Goal: Transaction & Acquisition: Purchase product/service

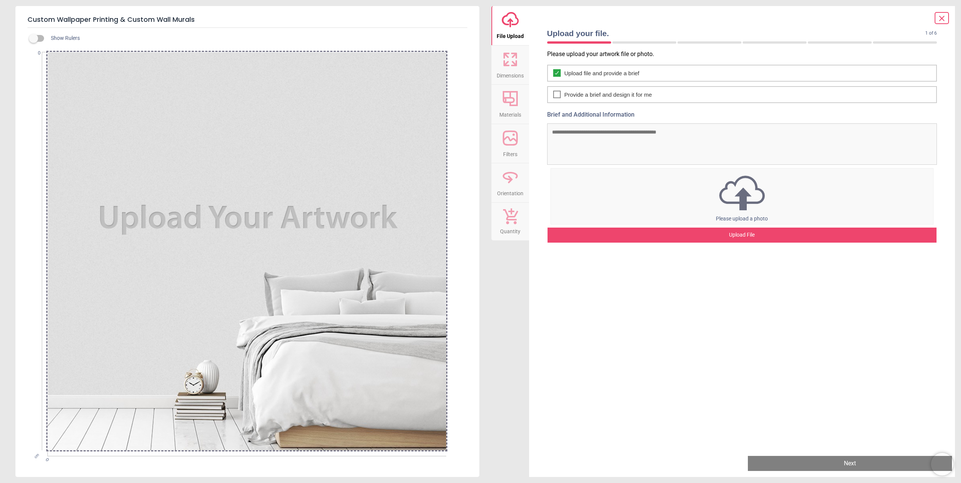
click at [942, 18] on icon at bounding box center [941, 18] width 5 height 5
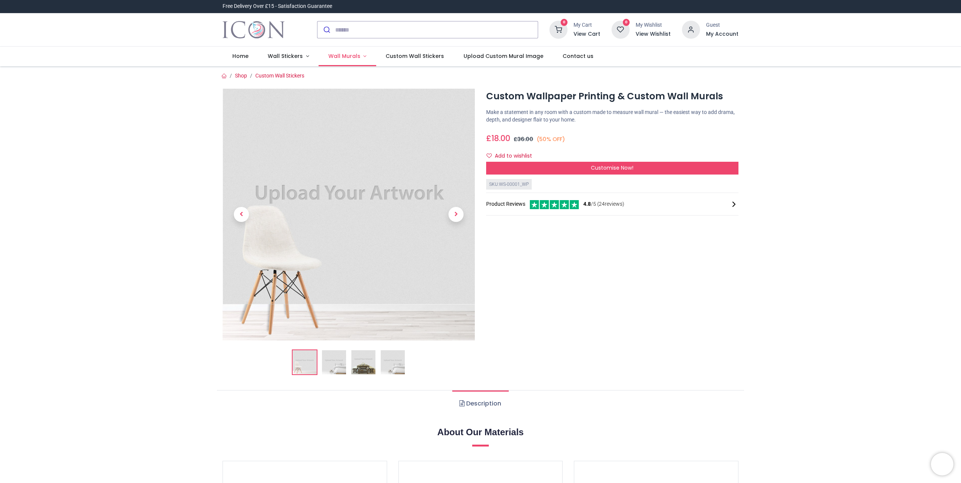
click at [347, 56] on span "Wall Murals" at bounding box center [344, 56] width 32 height 8
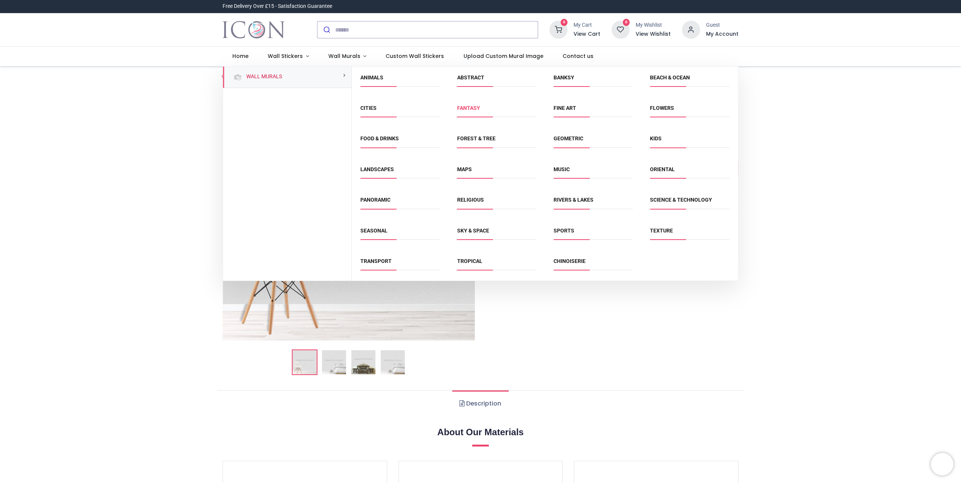
click at [472, 108] on link "Fantasy" at bounding box center [468, 108] width 23 height 6
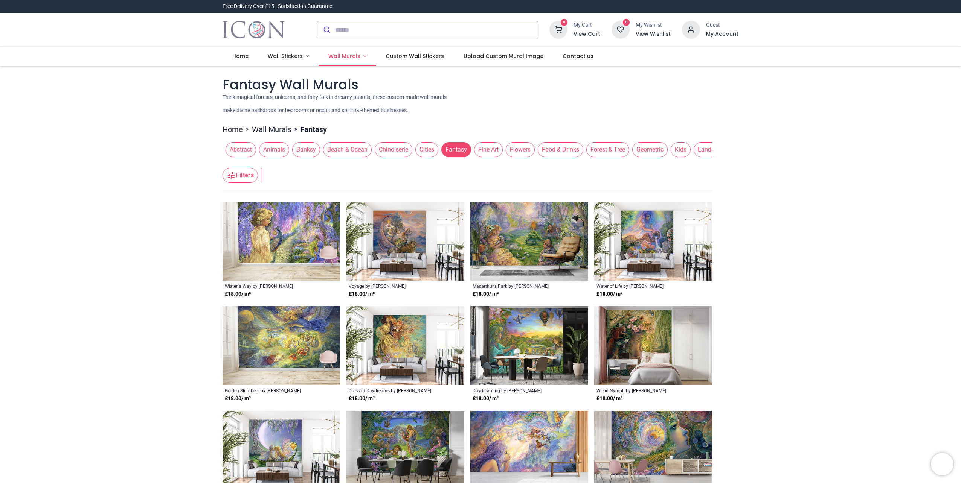
click at [351, 57] on span "Wall Murals" at bounding box center [344, 56] width 32 height 8
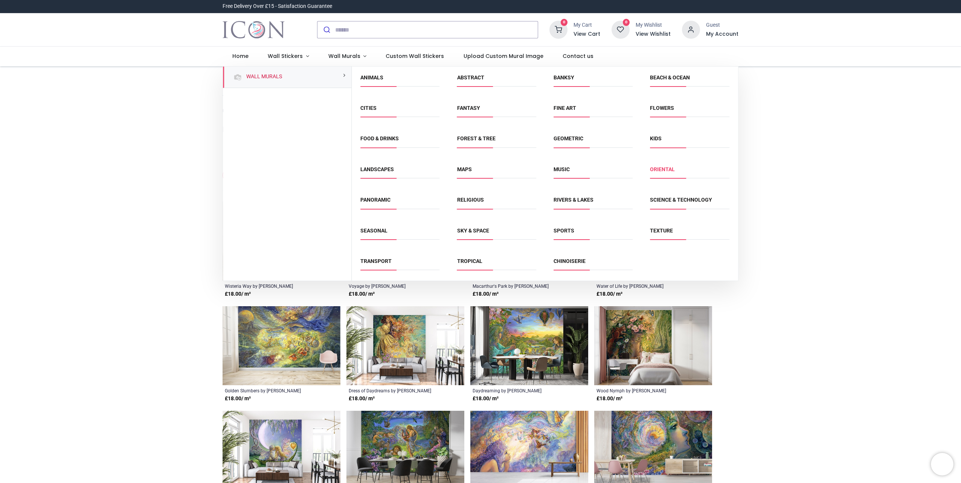
click at [665, 169] on link "Oriental" at bounding box center [662, 169] width 25 height 6
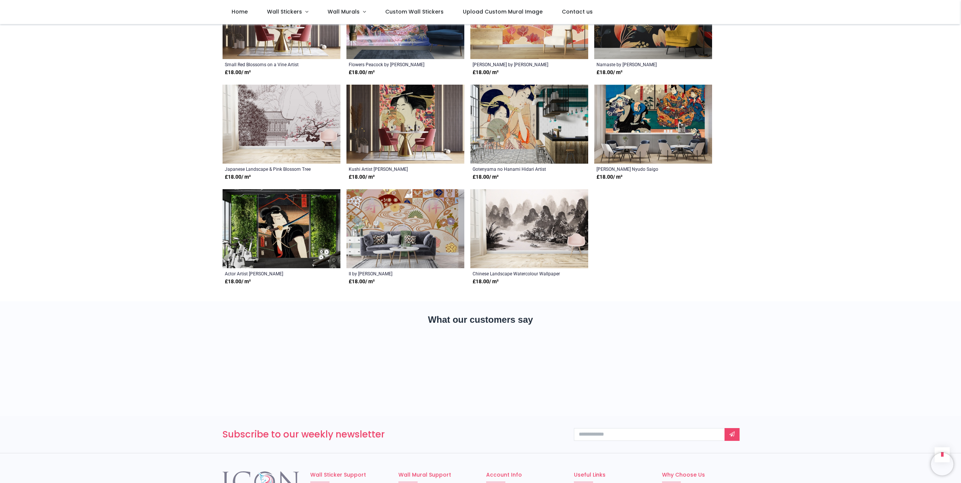
scroll to position [1167, 0]
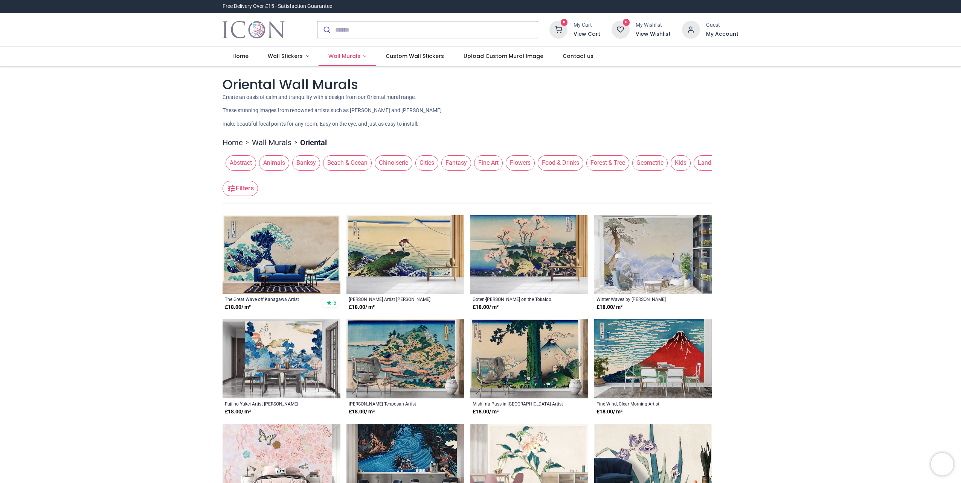
click at [348, 54] on span "Wall Murals" at bounding box center [344, 56] width 32 height 8
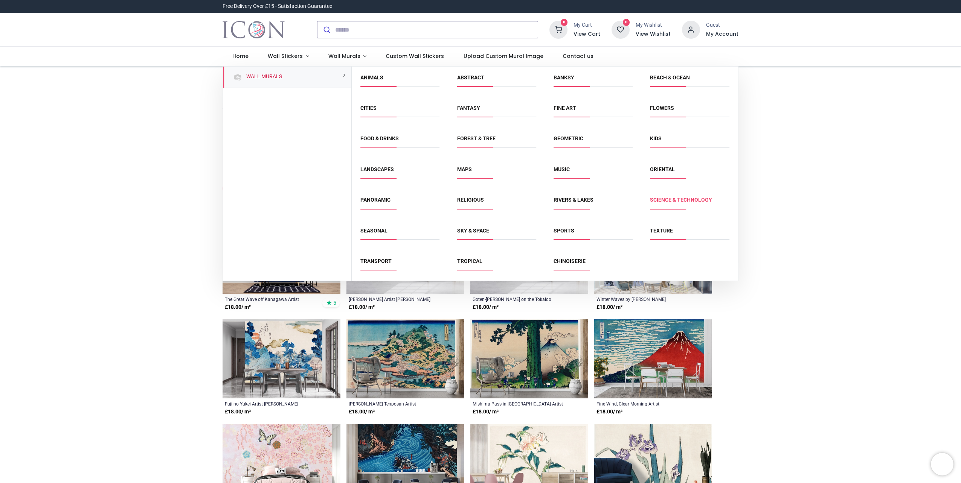
click at [679, 200] on link "Science & Technology" at bounding box center [681, 200] width 62 height 6
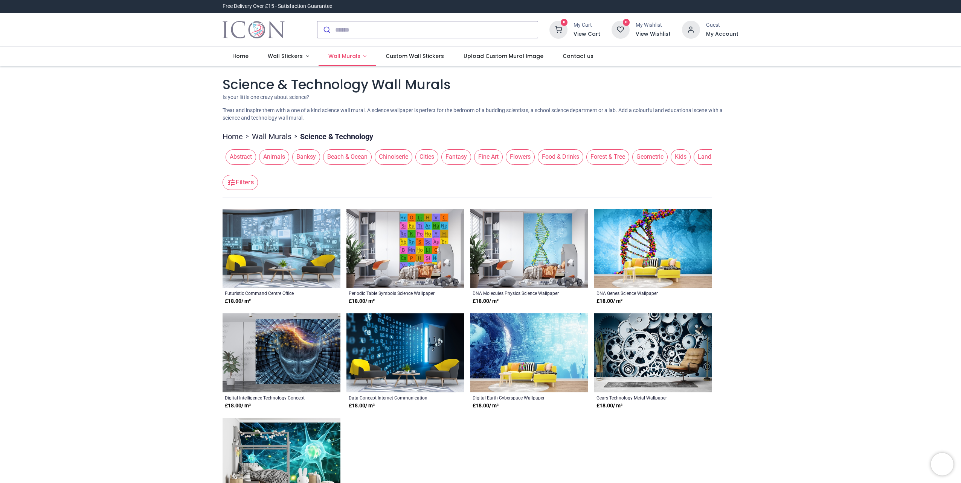
click at [358, 54] on link "Wall Murals" at bounding box center [347, 57] width 58 height 20
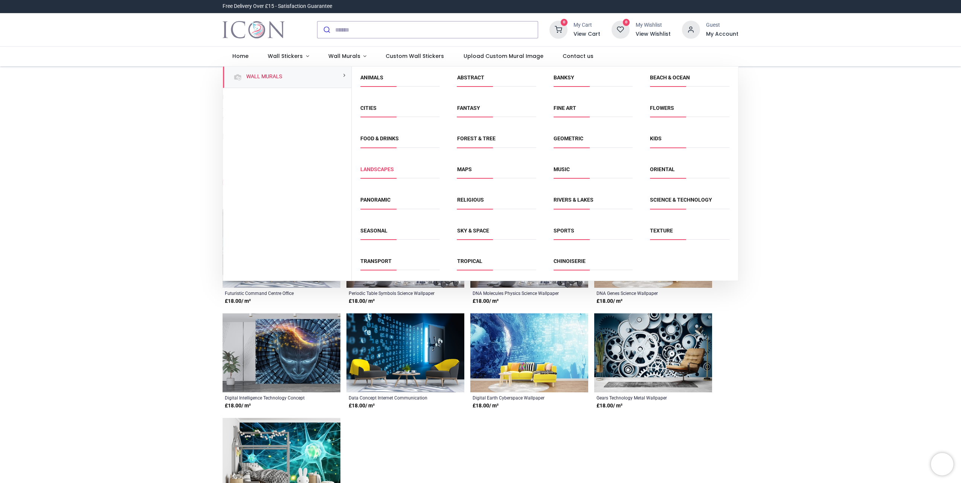
click at [383, 170] on link "Landscapes" at bounding box center [377, 169] width 34 height 6
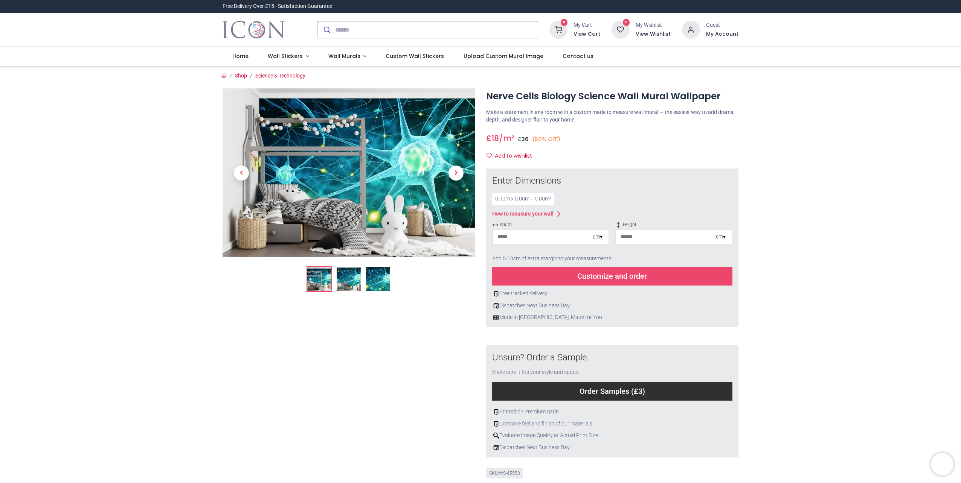
drag, startPoint x: 350, startPoint y: 276, endPoint x: 366, endPoint y: 275, distance: 15.8
click at [350, 276] on img at bounding box center [349, 279] width 24 height 24
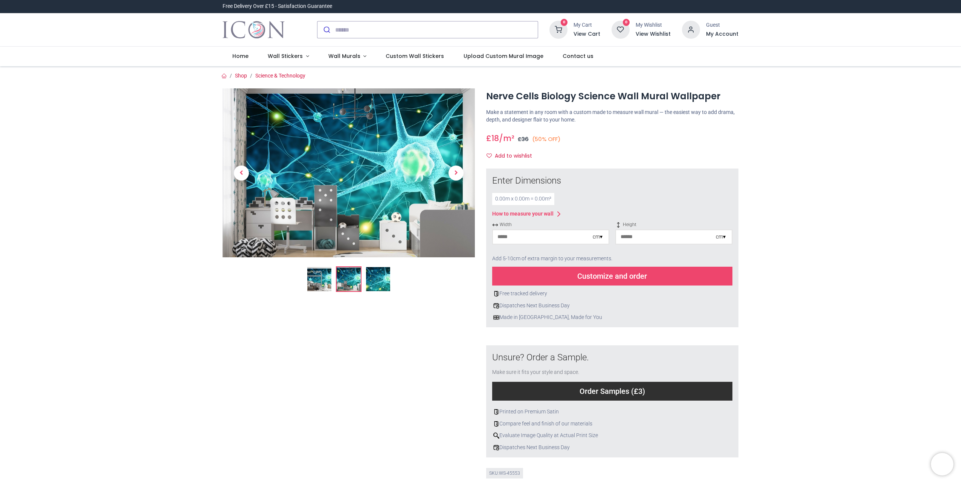
click at [376, 275] on img at bounding box center [378, 279] width 24 height 24
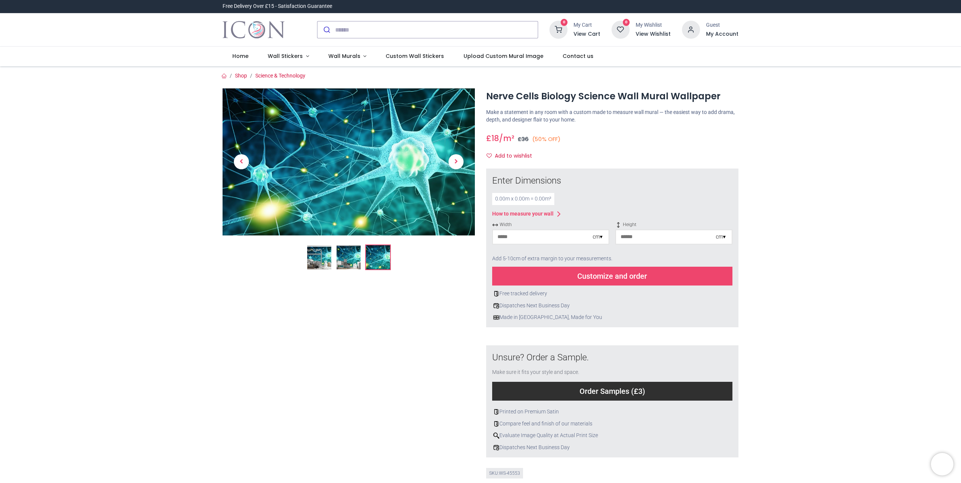
click at [323, 266] on img at bounding box center [319, 257] width 24 height 24
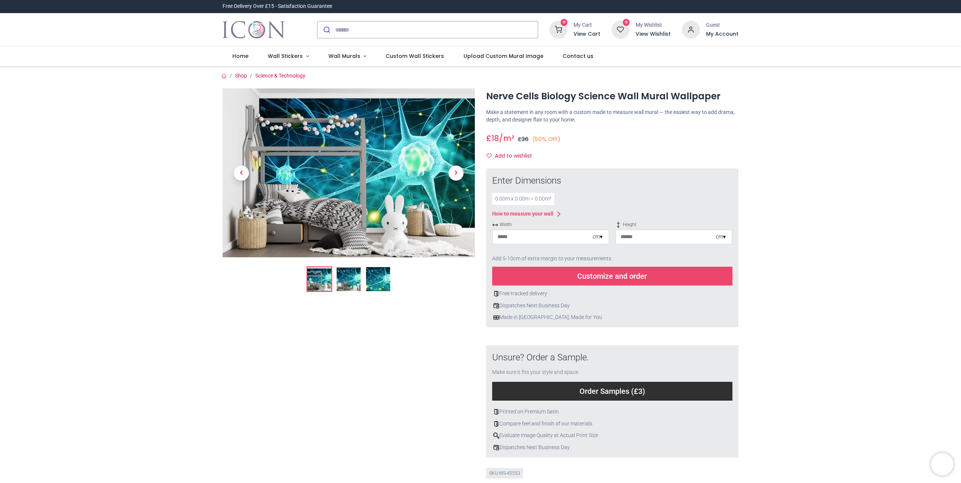
click at [345, 277] on img at bounding box center [349, 279] width 24 height 24
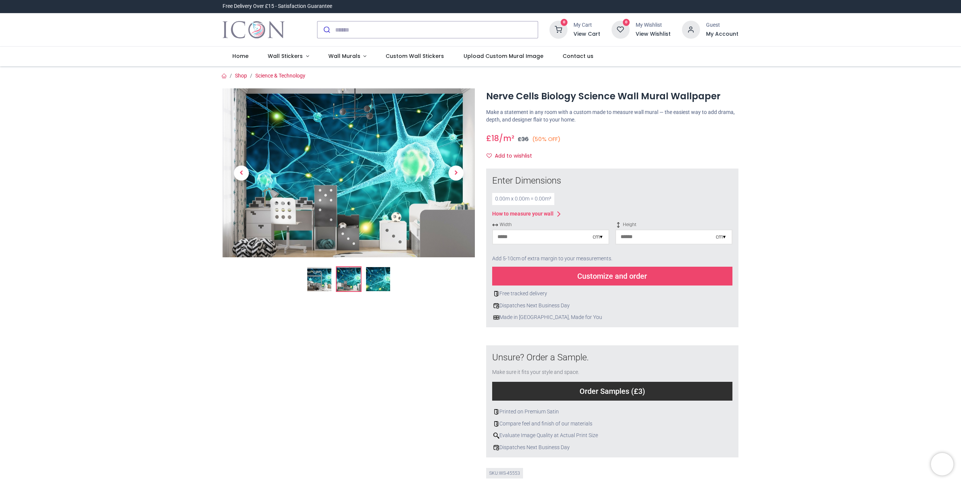
click at [367, 277] on img at bounding box center [378, 279] width 24 height 24
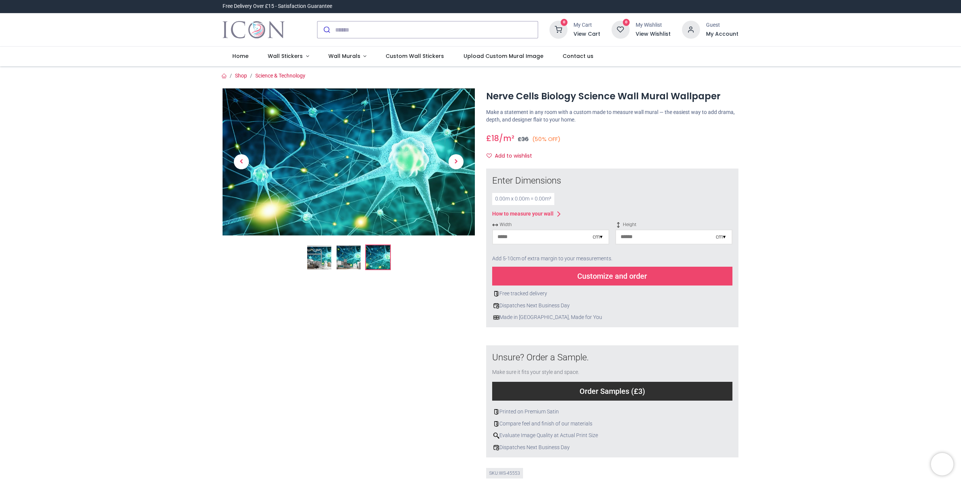
click at [316, 277] on div at bounding box center [348, 292] width 263 height 408
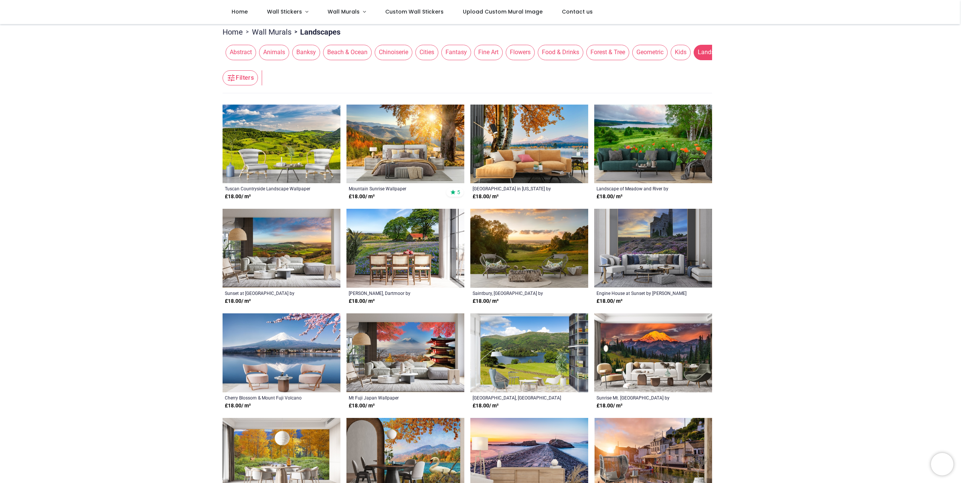
scroll to position [75, 0]
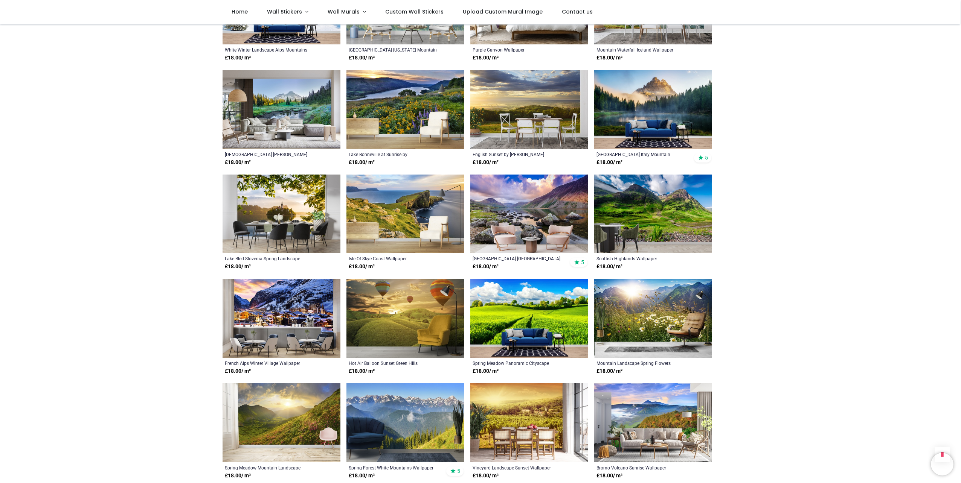
scroll to position [941, 0]
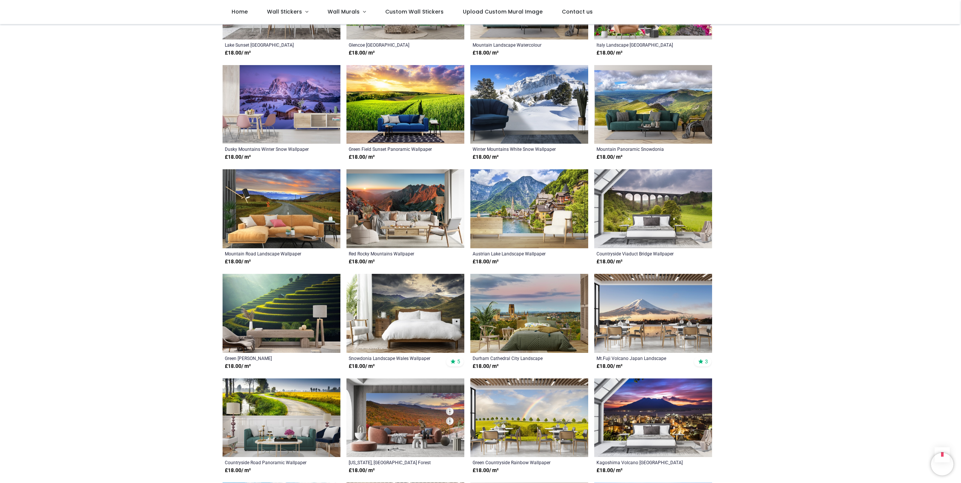
scroll to position [1694, 0]
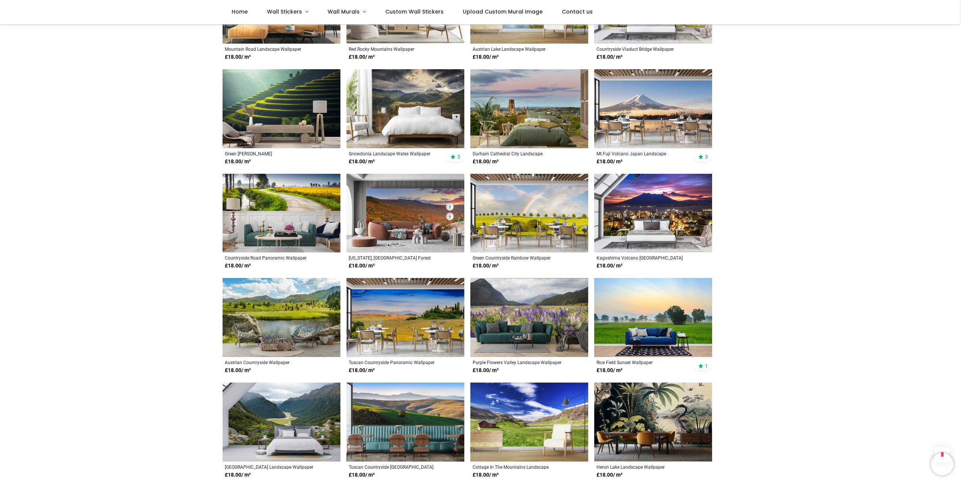
scroll to position [1694, 0]
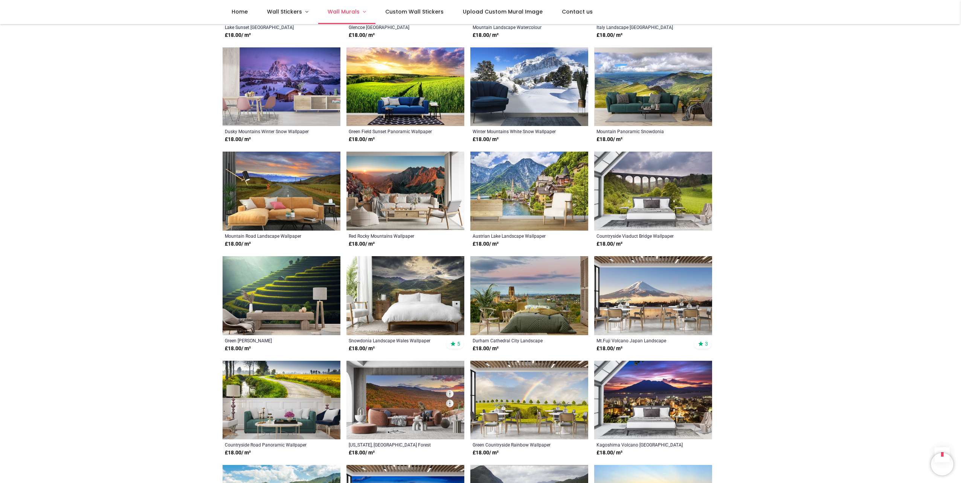
click at [356, 13] on span "Wall Murals" at bounding box center [343, 12] width 32 height 8
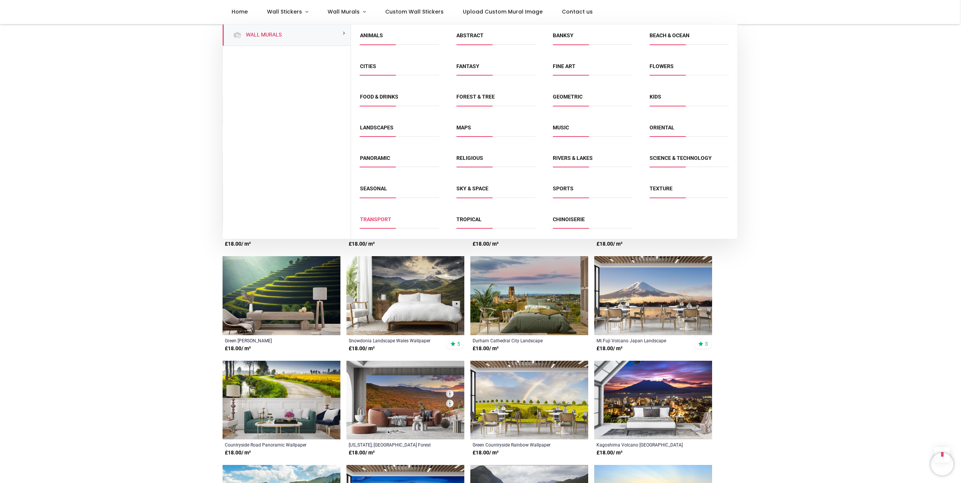
click at [371, 220] on link "Transport" at bounding box center [375, 219] width 31 height 6
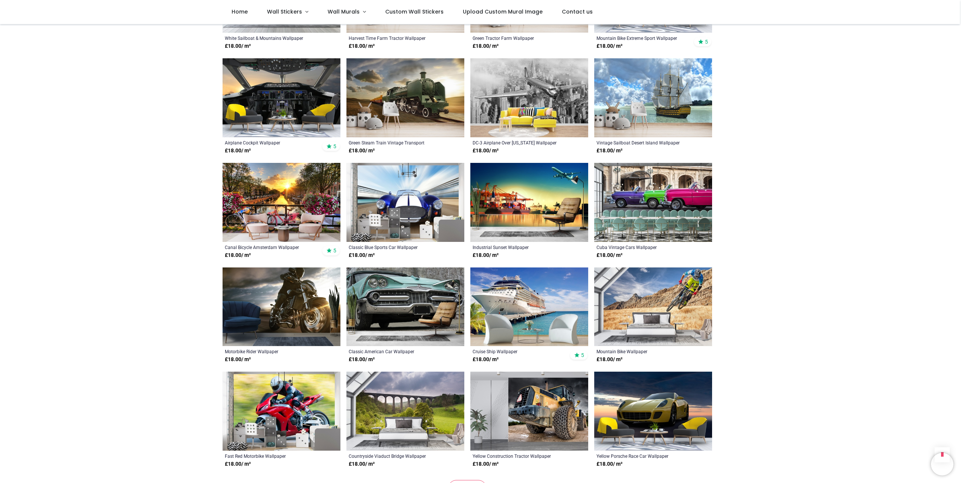
scroll to position [1167, 0]
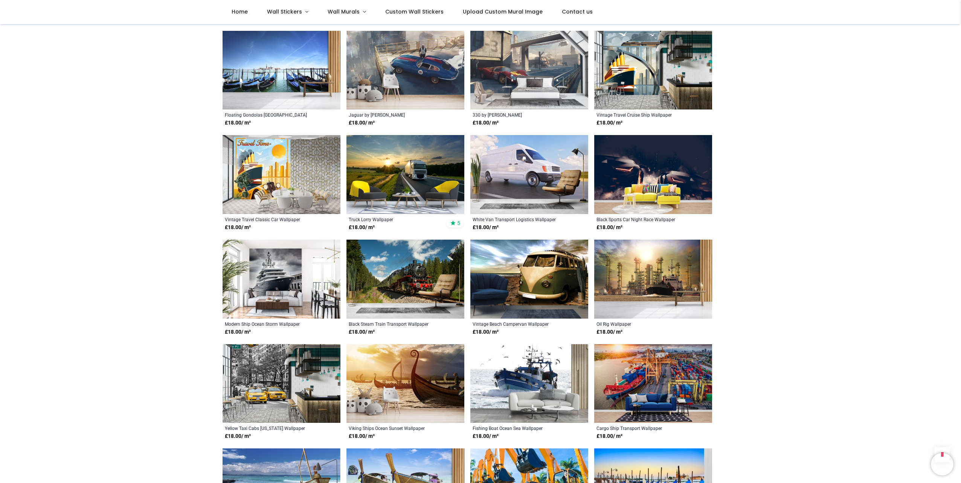
scroll to position [1732, 0]
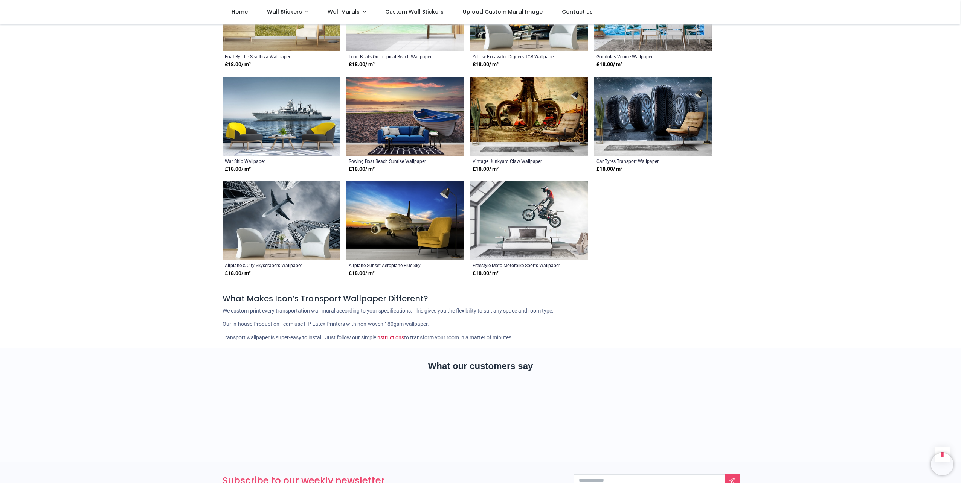
scroll to position [2221, 0]
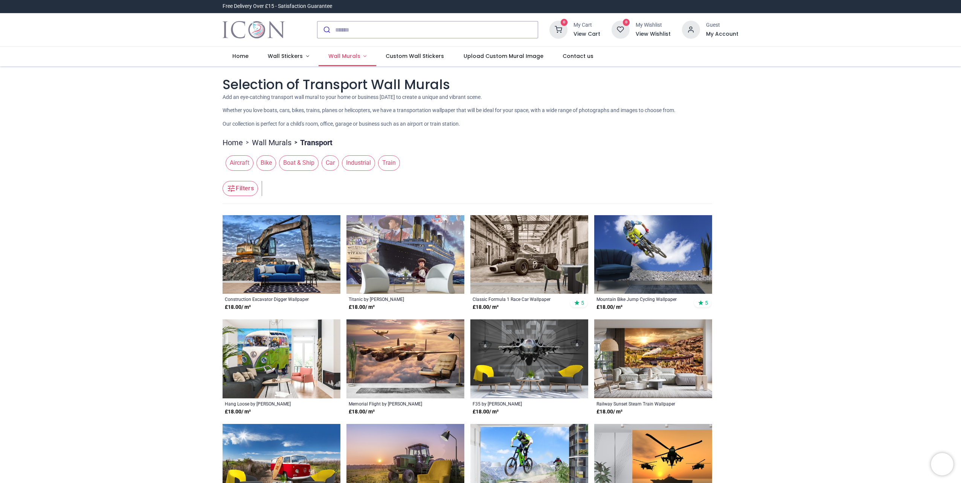
click at [353, 56] on span "Wall Murals" at bounding box center [344, 56] width 32 height 8
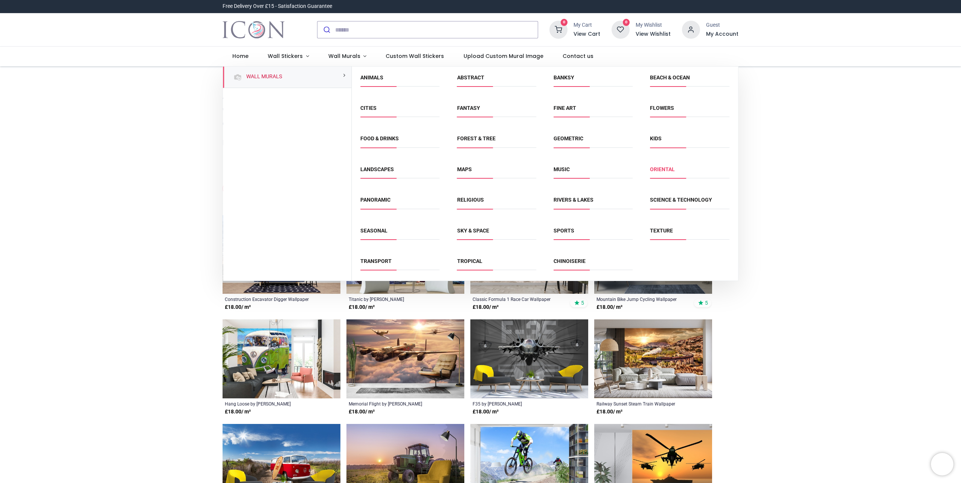
click at [666, 169] on link "Oriental" at bounding box center [662, 169] width 25 height 6
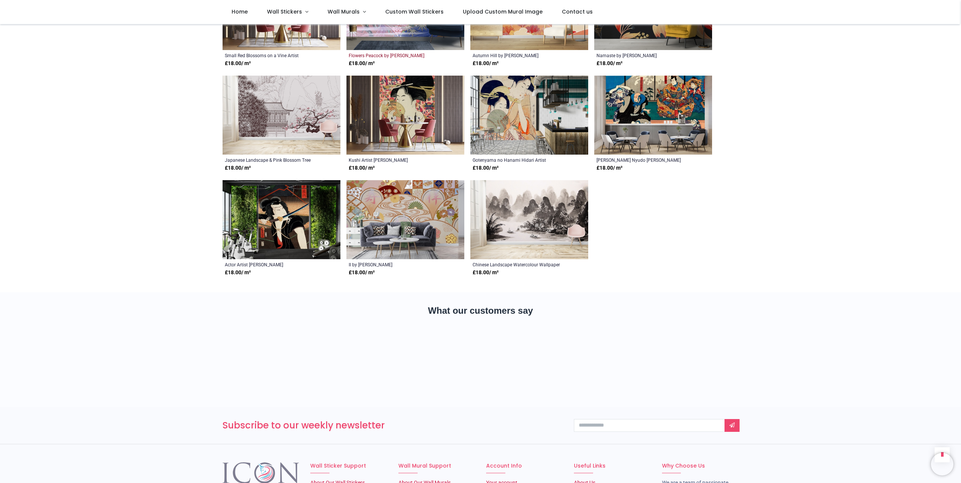
scroll to position [1167, 0]
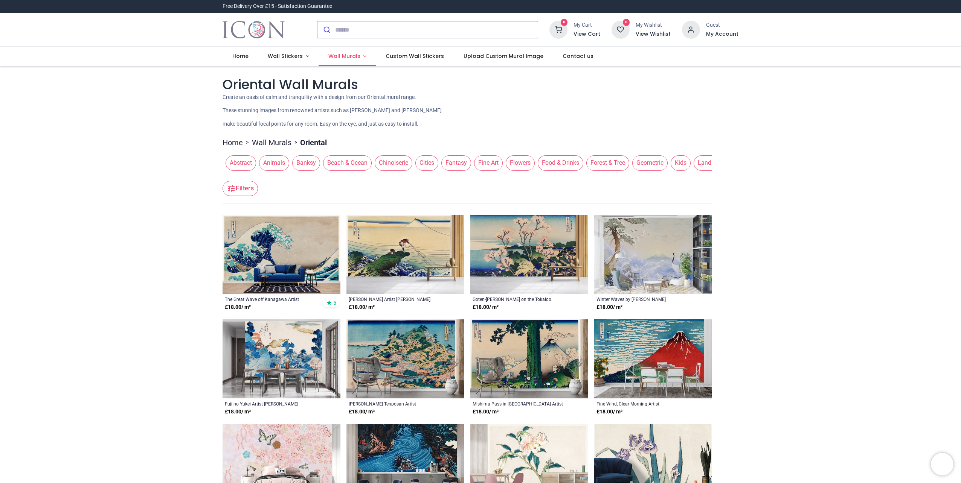
click at [345, 56] on span "Wall Murals" at bounding box center [344, 56] width 32 height 8
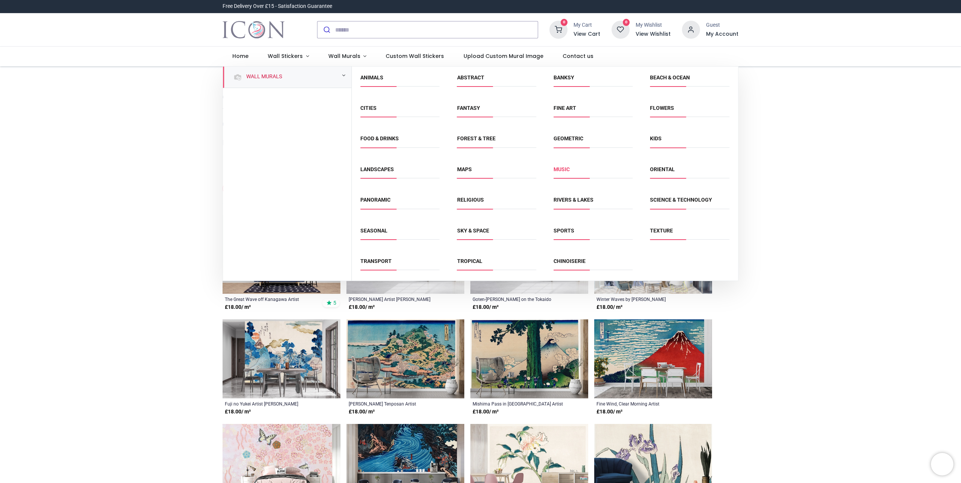
click at [556, 169] on link "Music" at bounding box center [561, 169] width 16 height 6
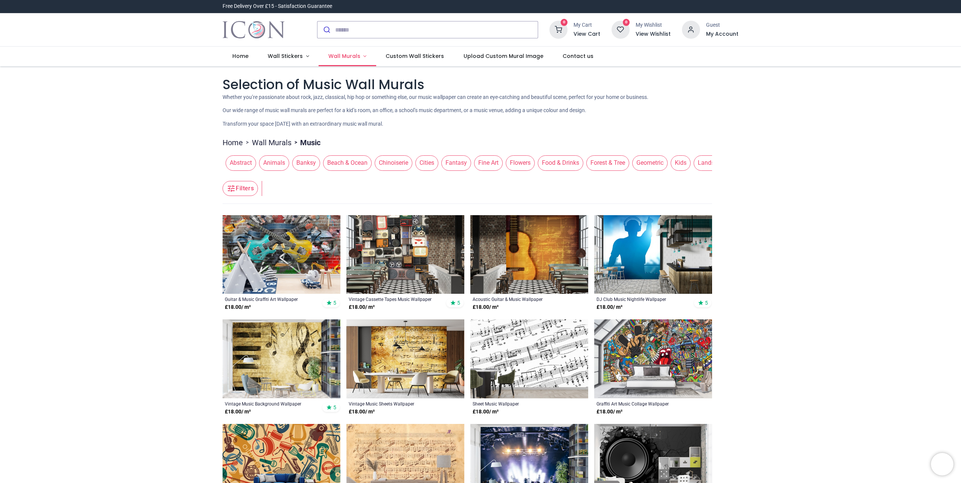
click at [355, 60] on link "Wall Murals" at bounding box center [347, 57] width 58 height 20
click at [348, 59] on span "Wall Murals" at bounding box center [344, 56] width 32 height 8
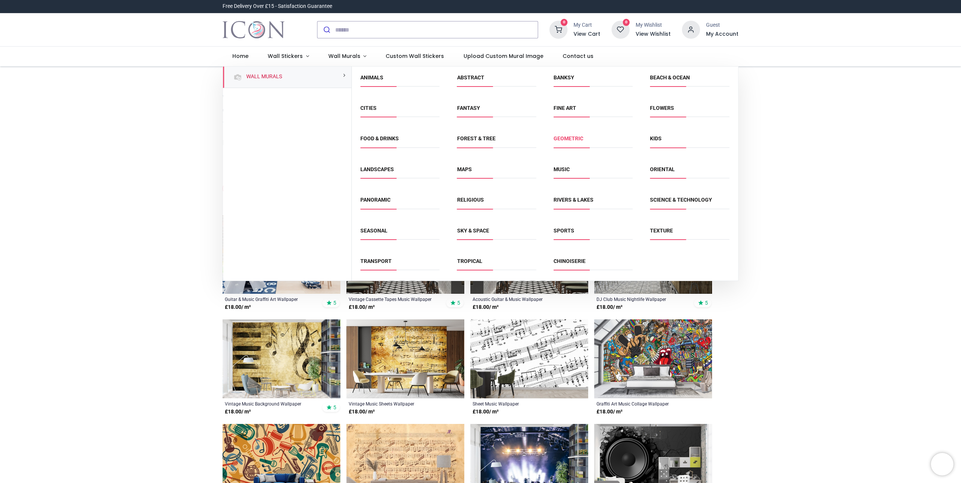
click at [576, 139] on link "Geometric" at bounding box center [568, 139] width 30 height 6
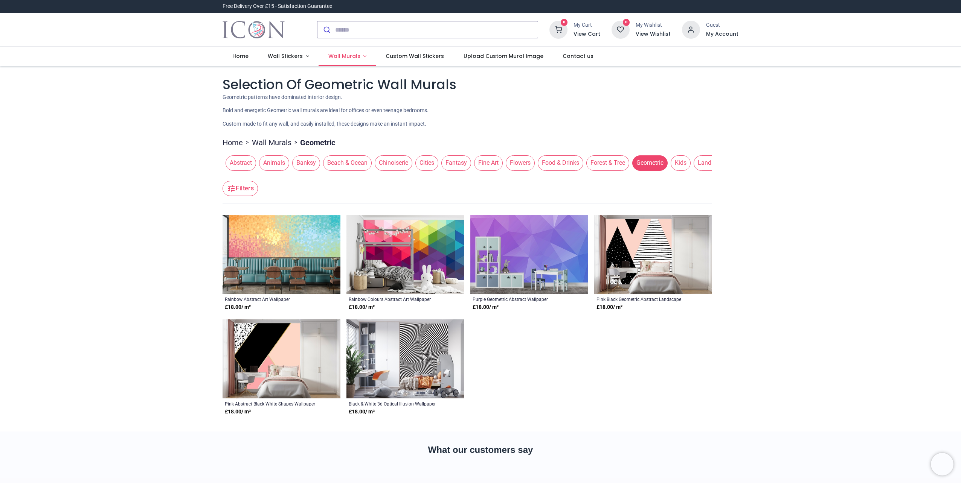
click at [359, 55] on link "Wall Murals" at bounding box center [347, 57] width 58 height 20
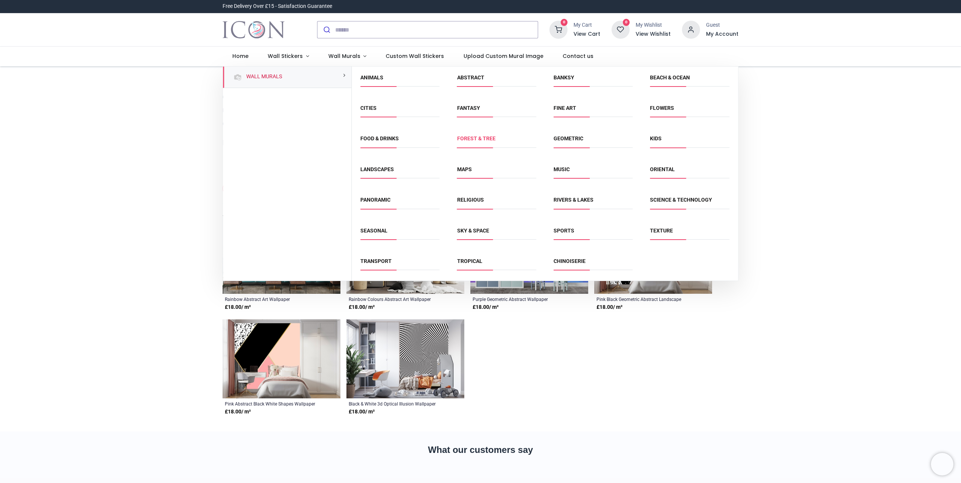
click at [472, 136] on link "Forest & Tree" at bounding box center [476, 139] width 38 height 6
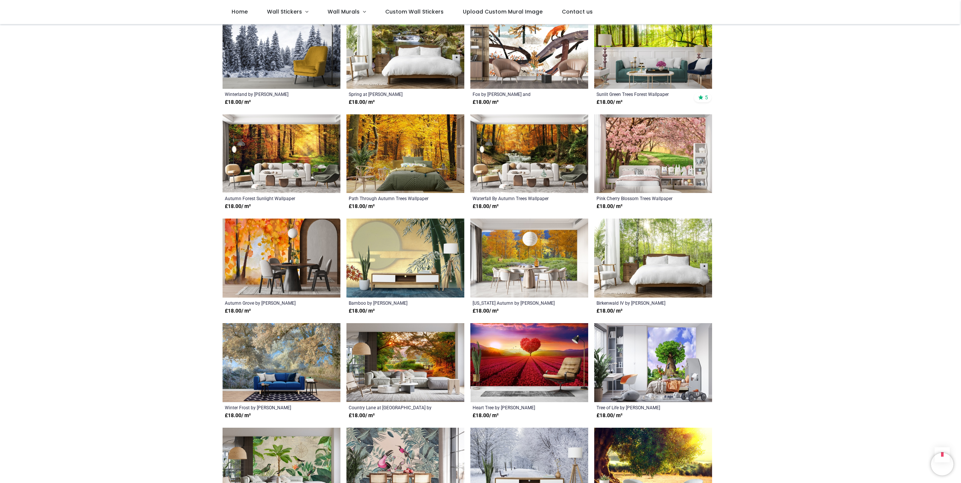
scroll to position [1054, 0]
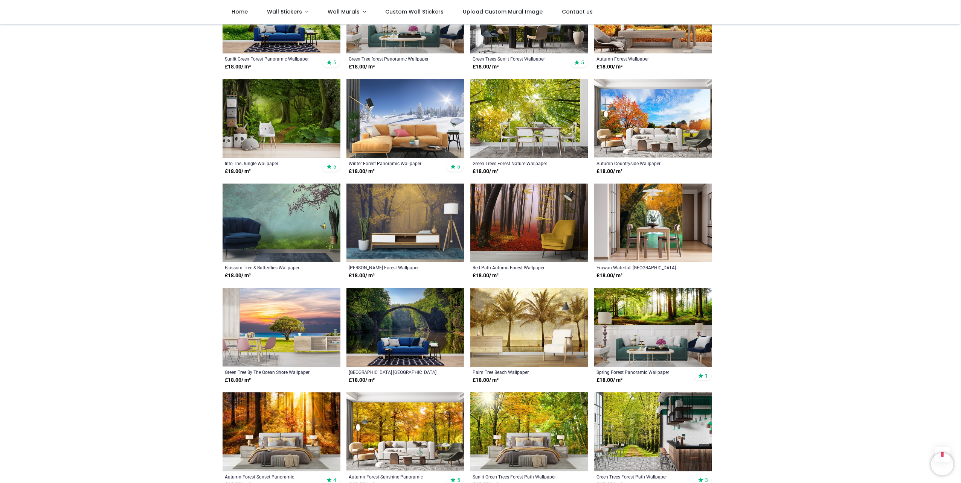
scroll to position [1882, 0]
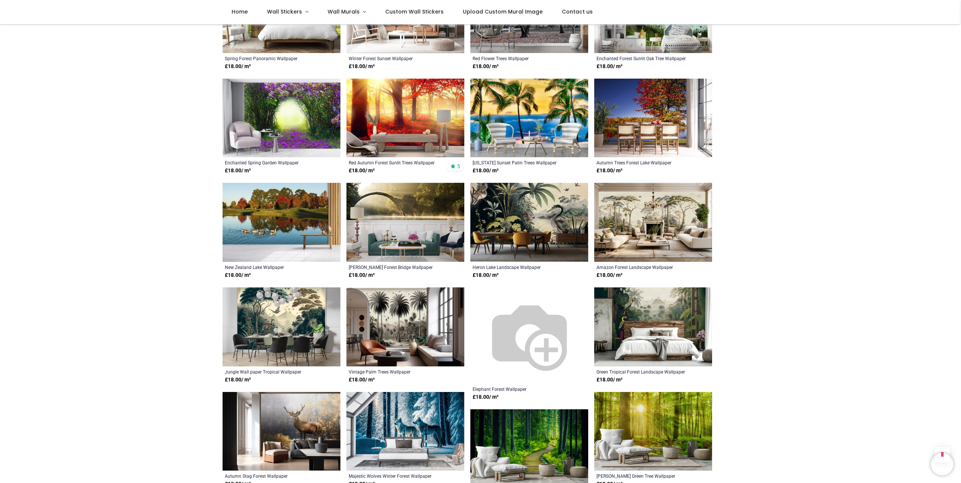
scroll to position [2635, 0]
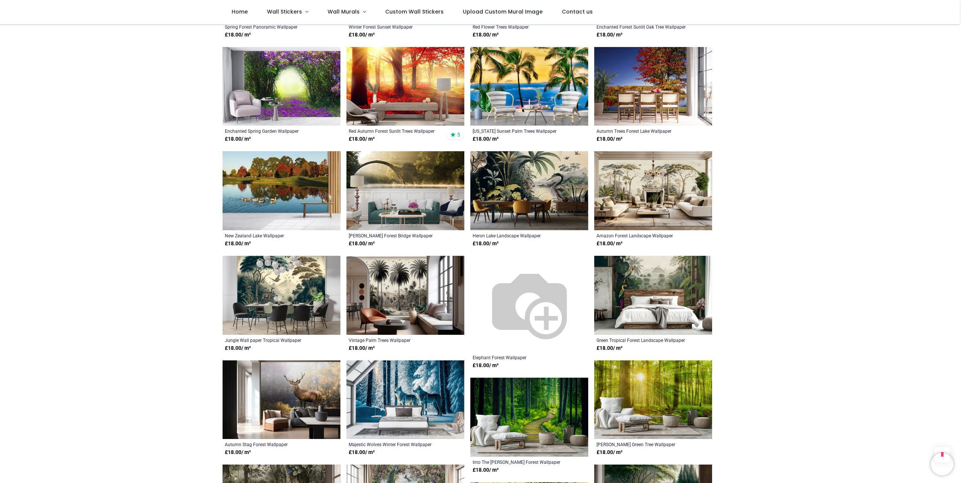
scroll to position [2560, 0]
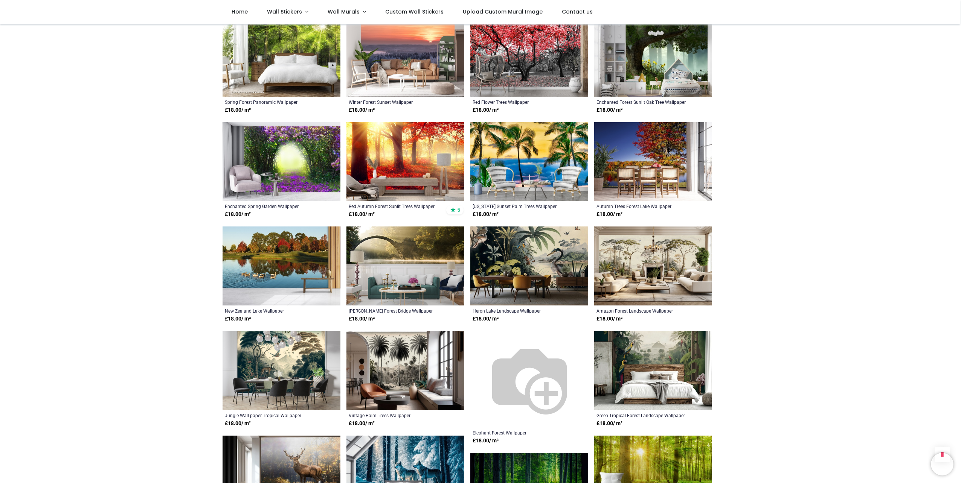
click at [319, 156] on img at bounding box center [281, 161] width 118 height 79
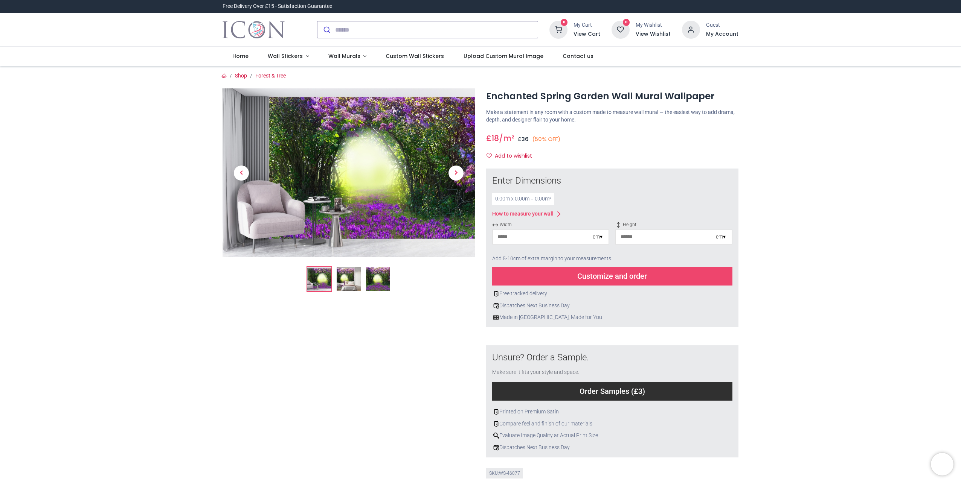
click at [342, 274] on img at bounding box center [349, 279] width 24 height 24
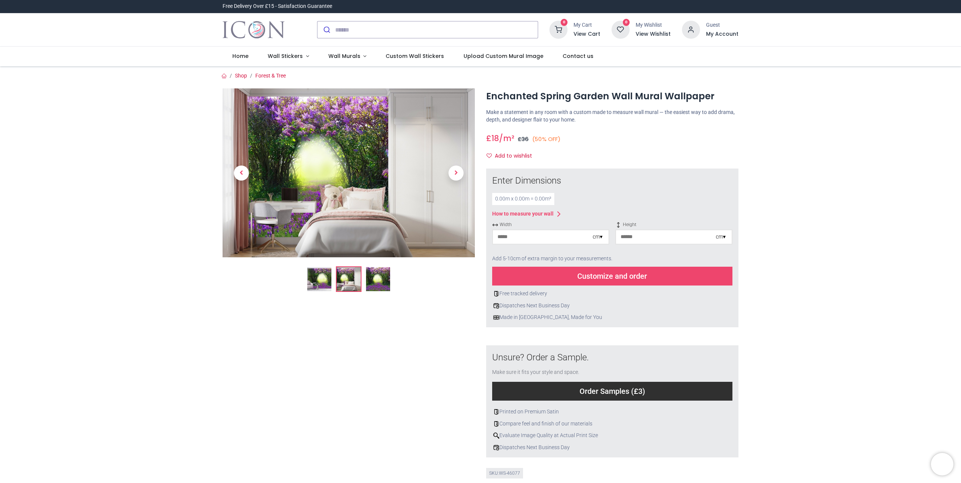
click at [315, 280] on img at bounding box center [319, 279] width 24 height 24
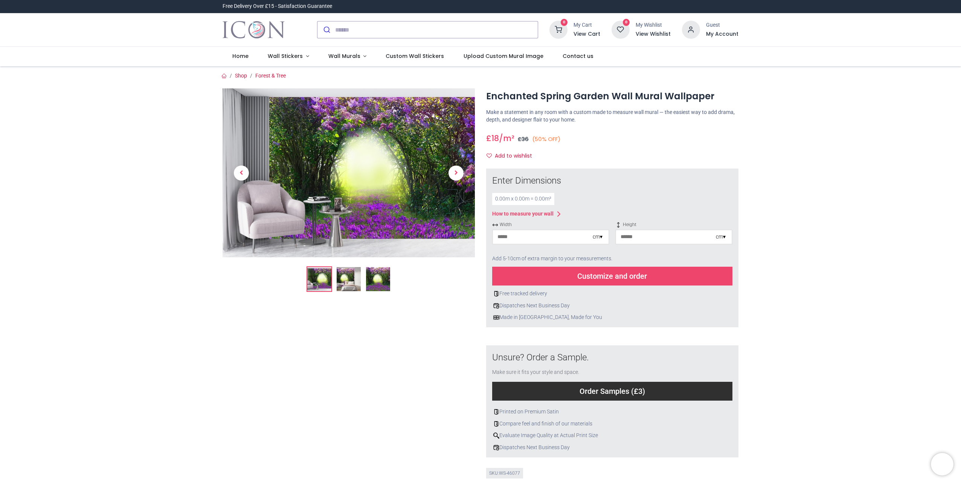
click at [367, 281] on img at bounding box center [378, 279] width 24 height 24
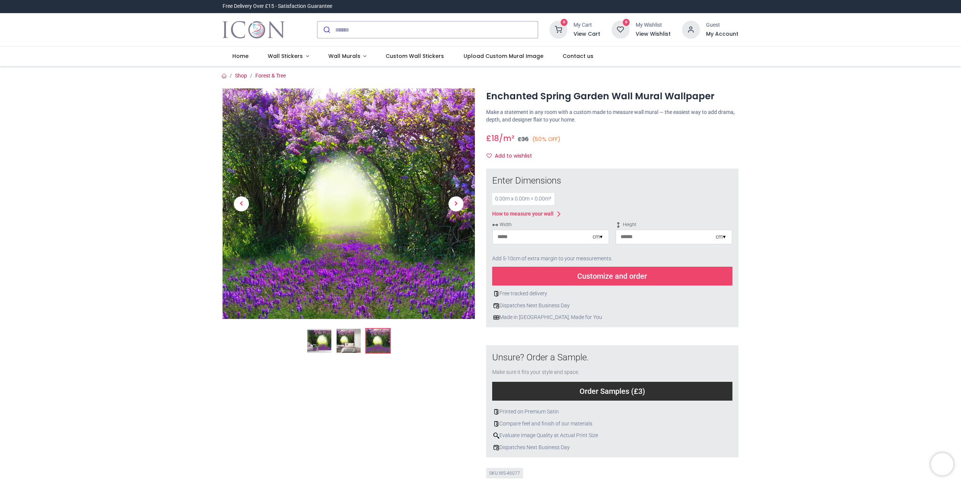
click at [318, 339] on img at bounding box center [319, 341] width 24 height 24
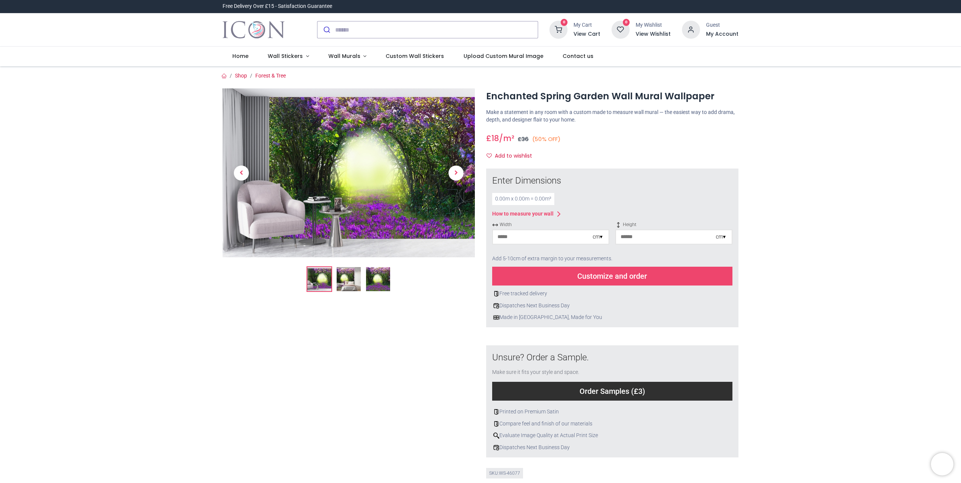
click at [561, 237] on input "number" at bounding box center [543, 237] width 100 height 14
type input "***"
click at [635, 237] on input "number" at bounding box center [666, 237] width 100 height 14
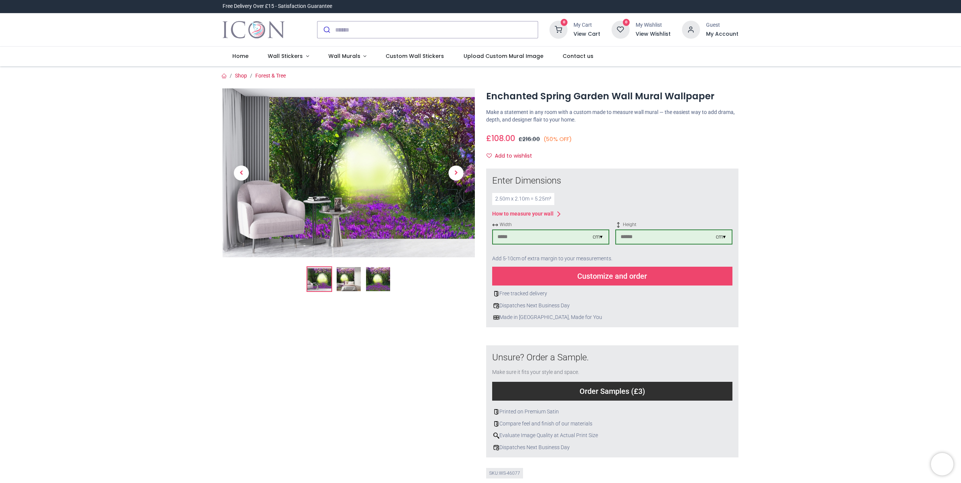
type input "***"
click at [556, 276] on div "Customize and order" at bounding box center [612, 276] width 240 height 19
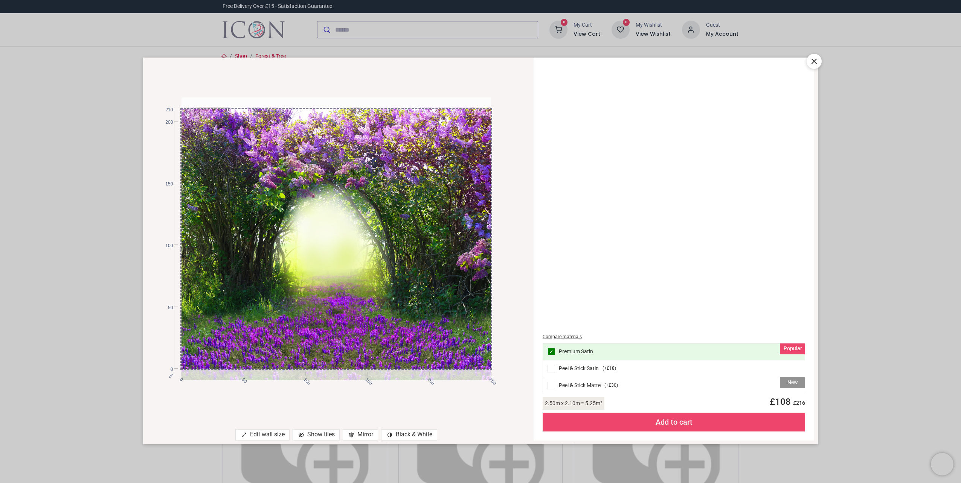
drag, startPoint x: 405, startPoint y: 292, endPoint x: 513, endPoint y: 341, distance: 118.3
click at [513, 341] on div "cm 0 50 100 150 200 250 0 50 100 150 200 210" at bounding box center [336, 238] width 387 height 347
click at [819, 64] on div at bounding box center [813, 61] width 15 height 15
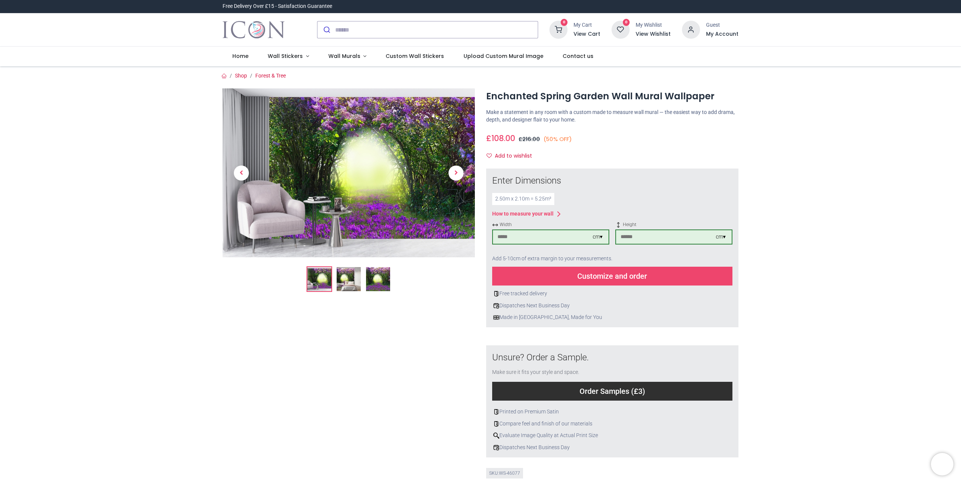
click at [541, 238] on input "***" at bounding box center [543, 237] width 100 height 14
drag, startPoint x: 535, startPoint y: 239, endPoint x: 463, endPoint y: 239, distance: 71.1
click at [465, 239] on div "Enchanted Spring Garden Wall Mural Wallpaper £" at bounding box center [480, 287] width 527 height 417
type input "***"
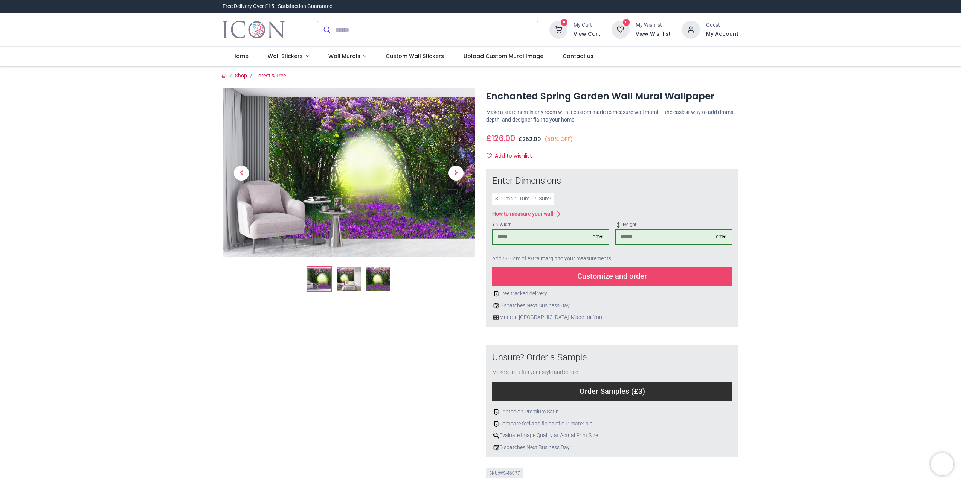
click at [589, 274] on div "Customize and order" at bounding box center [612, 276] width 240 height 19
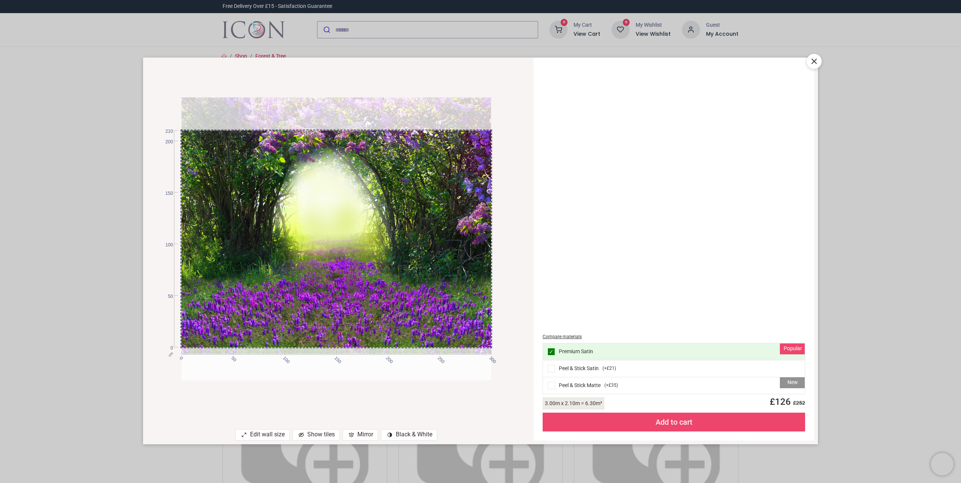
drag, startPoint x: 375, startPoint y: 249, endPoint x: 393, endPoint y: 184, distance: 67.6
click at [390, 189] on div at bounding box center [335, 212] width 309 height 283
click at [812, 62] on icon at bounding box center [813, 61] width 9 height 9
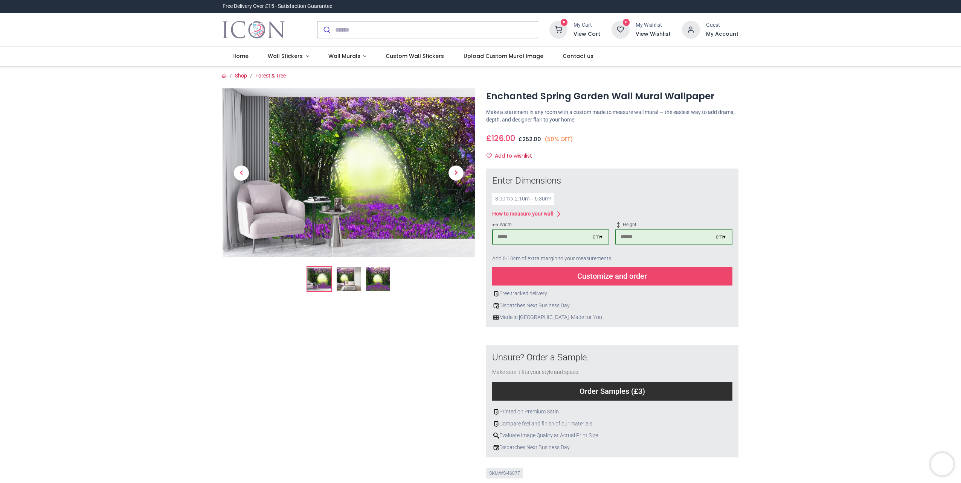
click at [545, 229] on div "Width *** cm ▾" at bounding box center [550, 236] width 117 height 29
click at [545, 231] on input "***" at bounding box center [543, 237] width 100 height 14
drag, startPoint x: 544, startPoint y: 236, endPoint x: 451, endPoint y: 238, distance: 93.0
click at [451, 238] on div "Enchanted Spring Garden Wall Mural Wallpaper £" at bounding box center [480, 287] width 527 height 417
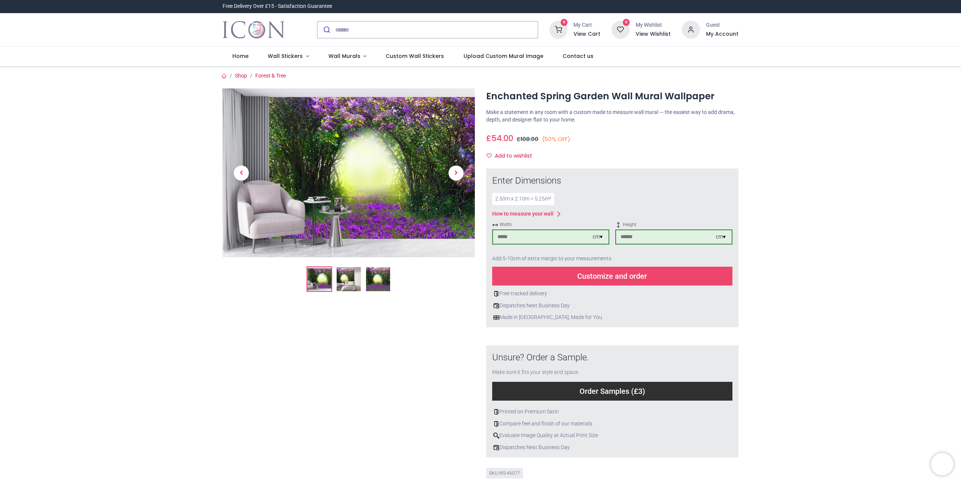
type input "***"
click at [662, 276] on div "Customize and order" at bounding box center [612, 276] width 240 height 19
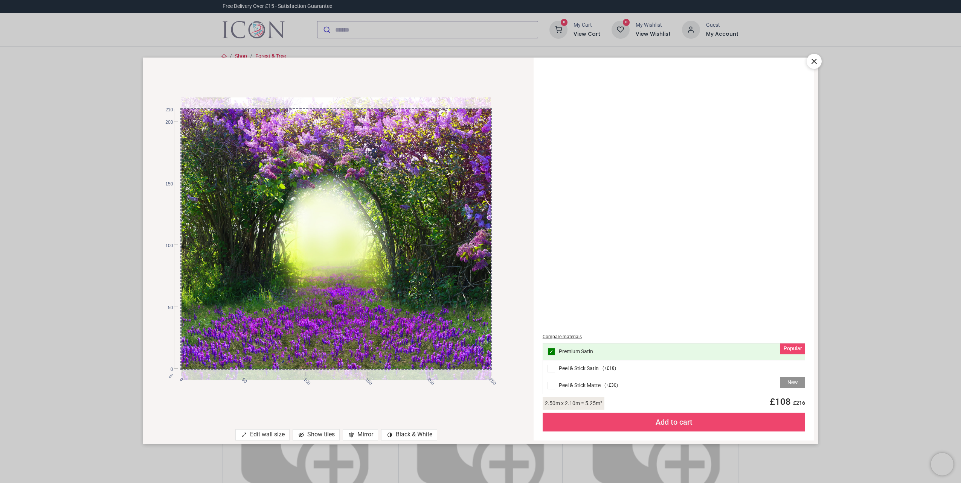
click at [812, 62] on icon at bounding box center [813, 61] width 9 height 9
